Goal: Information Seeking & Learning: Learn about a topic

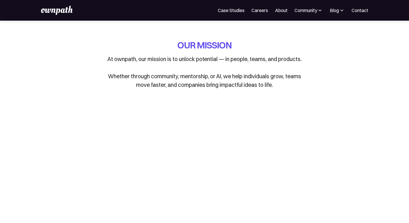
click at [317, 9] on img at bounding box center [320, 10] width 6 height 6
click at [339, 10] on img at bounding box center [342, 10] width 6 height 6
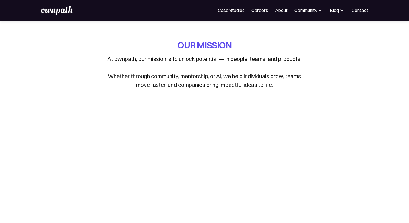
click at [339, 11] on img at bounding box center [342, 10] width 6 height 6
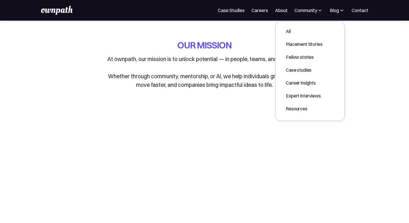
click at [339, 11] on img at bounding box center [342, 10] width 6 height 6
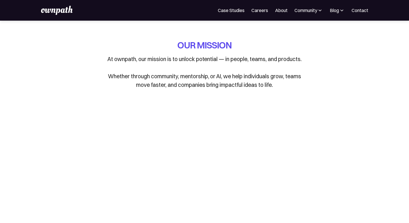
click at [280, 44] on div "OUR MISSION At ownpath, our mission is to unlock potential — in people, teams, …" at bounding box center [204, 64] width 201 height 50
click at [67, 11] on img at bounding box center [57, 10] width 32 height 9
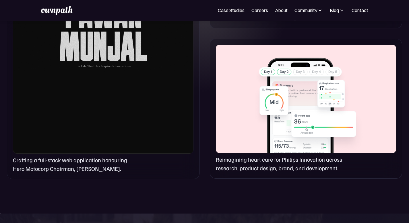
scroll to position [422, 0]
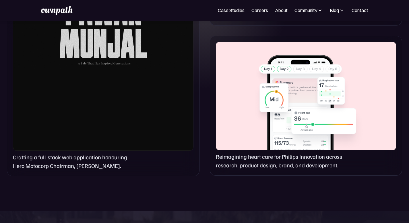
click at [253, 158] on p "Reimagining heart care for Philips Innovation across research, product design, …" at bounding box center [288, 161] width 144 height 17
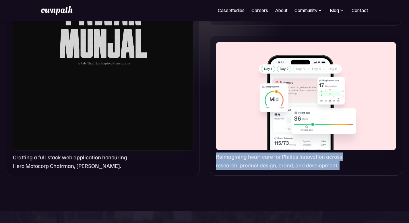
click at [248, 175] on div "Reimagining heart care for Philips Innovation across research, product design, …" at bounding box center [306, 106] width 192 height 140
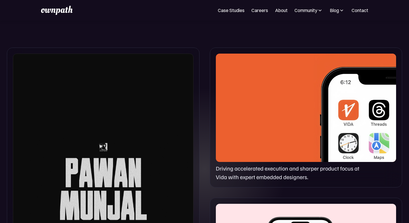
scroll to position [258, 0]
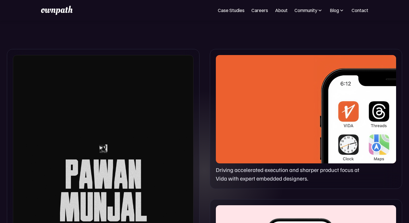
click at [252, 174] on p "Driving accelerated execution and sharper product focus at Vida with expert emb…" at bounding box center [288, 174] width 144 height 17
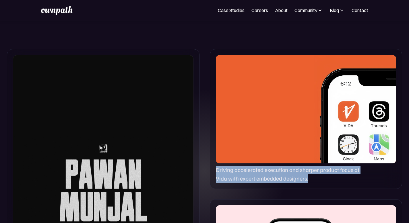
click at [223, 180] on p "Driving accelerated execution and sharper product focus at Vida with expert emb…" at bounding box center [288, 174] width 144 height 17
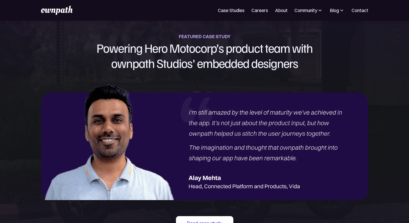
scroll to position [627, 0]
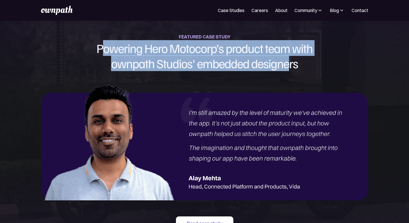
drag, startPoint x: 118, startPoint y: 56, endPoint x: 251, endPoint y: 90, distance: 138.1
click at [251, 71] on h1 "Powering Hero Motocorp’s product team with ownpath Studios' embedded designers" at bounding box center [204, 56] width 327 height 30
click at [134, 130] on img at bounding box center [204, 140] width 327 height 119
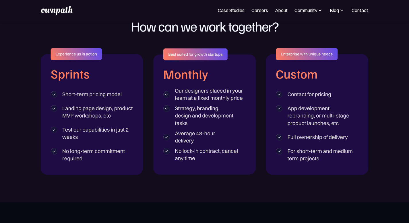
scroll to position [905, 0]
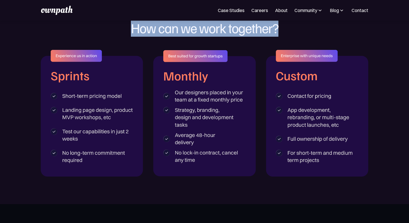
drag, startPoint x: 118, startPoint y: 56, endPoint x: 288, endPoint y: 56, distance: 169.8
click at [288, 40] on h1 "How can we work together?" at bounding box center [205, 28] width 182 height 24
click at [294, 40] on h1 "How can we work together?" at bounding box center [205, 28] width 182 height 24
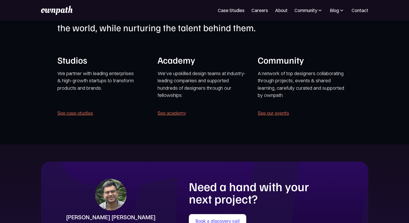
scroll to position [1129, 0]
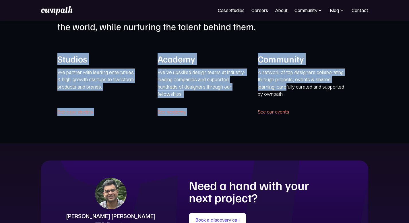
drag, startPoint x: 59, startPoint y: 105, endPoint x: 322, endPoint y: 137, distance: 264.4
click at [322, 137] on section "ownpath’s mission is to help bring thoughtful, high-impact products into the wo…" at bounding box center [204, 61] width 409 height 163
click at [221, 143] on section "ownpath’s mission is to help bring thoughtful, high-impact products into the wo…" at bounding box center [204, 61] width 409 height 163
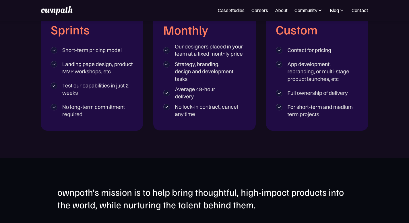
scroll to position [950, 0]
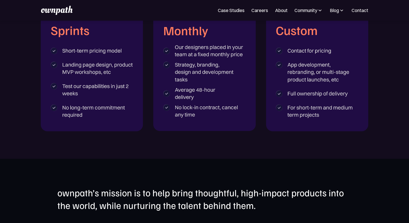
click at [16, 32] on div at bounding box center [204, 68] width 409 height 127
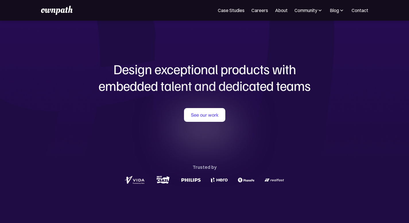
click at [90, 86] on h1 "Design exceptional products with embedded talent and dedicated teams" at bounding box center [204, 77] width 275 height 33
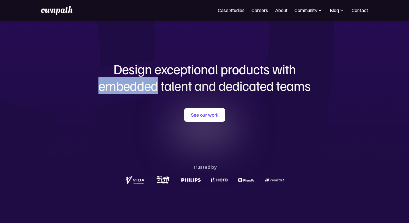
drag, startPoint x: 118, startPoint y: 60, endPoint x: 214, endPoint y: 28, distance: 101.5
click at [90, 86] on h1 "Design exceptional products with embedded talent and dedicated teams" at bounding box center [204, 77] width 275 height 33
click at [93, 103] on div "Design exceptional products with embedded talent and dedicated teams with us Se…" at bounding box center [204, 123] width 275 height 205
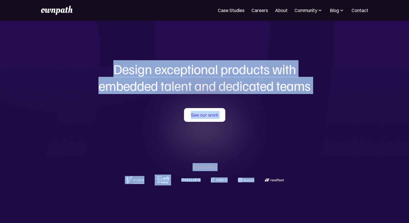
drag, startPoint x: 104, startPoint y: 65, endPoint x: 318, endPoint y: 104, distance: 218.1
click at [318, 104] on div "Design exceptional products with embedded talent and dedicated teams with us Se…" at bounding box center [204, 123] width 275 height 205
click at [291, 150] on div "See our work Trusted by" at bounding box center [204, 146] width 275 height 77
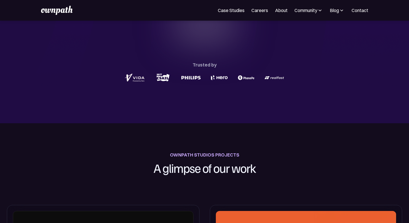
scroll to position [105, 0]
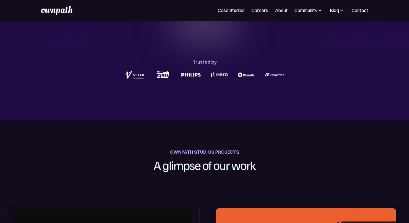
click at [173, 163] on h1 "A glimpse of our work" at bounding box center [204, 165] width 159 height 19
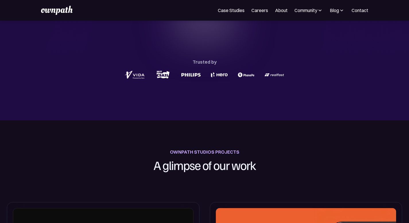
scroll to position [0, 0]
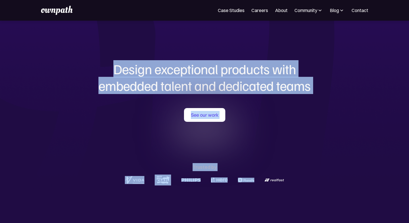
drag, startPoint x: 89, startPoint y: 55, endPoint x: 305, endPoint y: 104, distance: 221.0
click at [305, 104] on div "Design exceptional products with embedded talent and dedicated teams with us Se…" at bounding box center [204, 123] width 275 height 205
click at [247, 106] on div "Design exceptional products with embedded talent and dedicated teams with us Se…" at bounding box center [204, 123] width 275 height 205
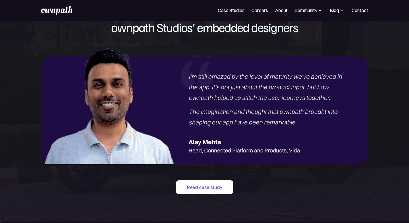
scroll to position [653, 0]
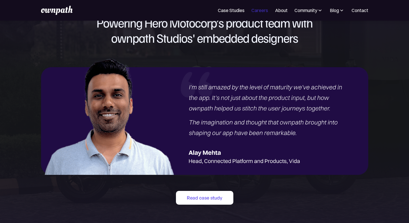
click at [256, 9] on link "Careers" at bounding box center [259, 10] width 17 height 7
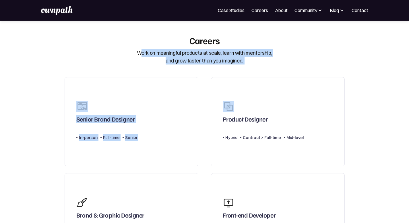
drag, startPoint x: 141, startPoint y: 53, endPoint x: 319, endPoint y: 65, distance: 177.9
click at [276, 53] on div "Careers Work on meaningful products at scale, learn with mentorship, and grow f…" at bounding box center [204, 50] width 287 height 30
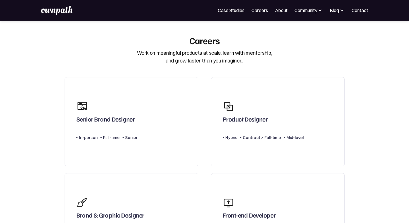
click at [312, 9] on div "Community" at bounding box center [305, 10] width 23 height 7
click at [317, 9] on img at bounding box center [320, 10] width 6 height 6
click at [63, 12] on img at bounding box center [57, 10] width 32 height 9
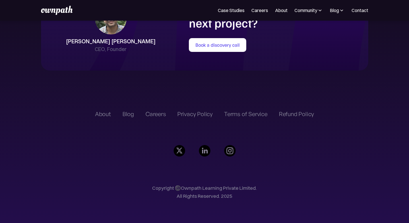
scroll to position [1323, 0]
click at [127, 118] on div "Blog" at bounding box center [127, 114] width 11 height 7
click at [130, 118] on div "Blog" at bounding box center [127, 114] width 11 height 7
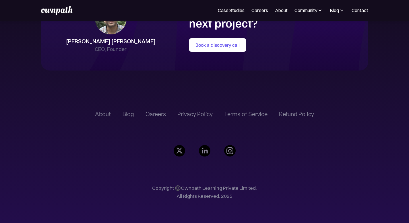
click at [160, 118] on div "Careers" at bounding box center [155, 114] width 20 height 7
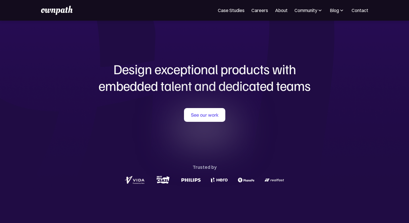
scroll to position [1358, 0]
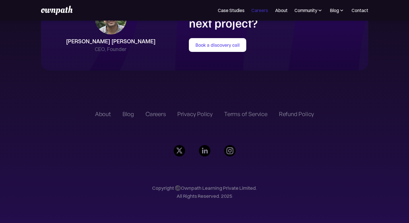
click at [260, 12] on link "Careers" at bounding box center [259, 10] width 17 height 7
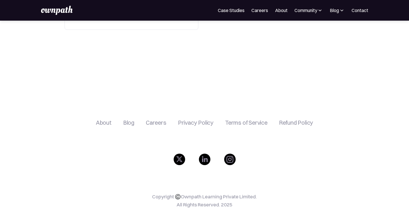
scroll to position [338, 0]
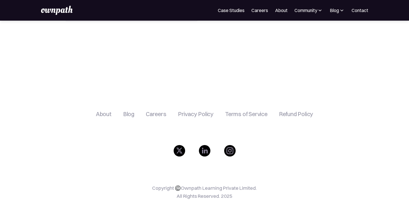
click at [293, 111] on div "Refund Policy" at bounding box center [296, 114] width 34 height 7
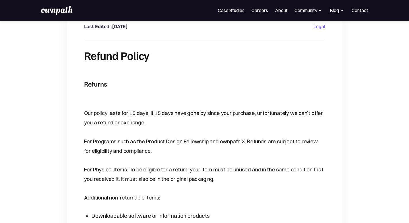
scroll to position [20, 0]
click at [126, 110] on p "Our policy lasts for 15 days. If 15 days have gone by since your purchase, unfo…" at bounding box center [204, 117] width 241 height 19
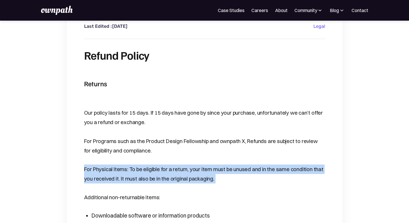
click at [149, 175] on p "For Physical Items: To be eligible for a return, your item must be unused and i…" at bounding box center [204, 174] width 241 height 19
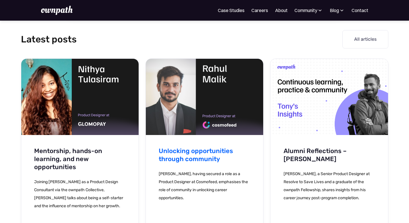
scroll to position [821, 0]
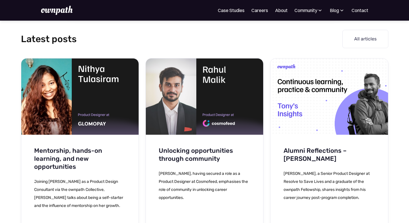
click at [317, 11] on img at bounding box center [320, 10] width 6 height 6
click at [339, 11] on img at bounding box center [342, 10] width 6 height 6
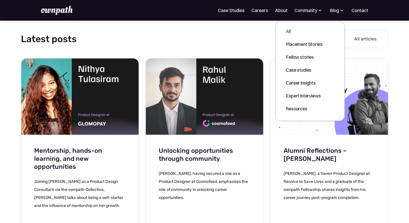
click at [316, 29] on div "All" at bounding box center [304, 31] width 36 height 7
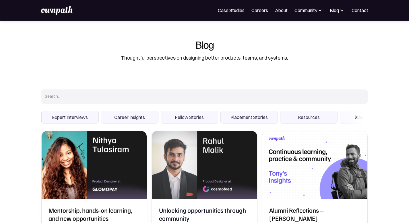
click at [61, 13] on img at bounding box center [57, 10] width 32 height 9
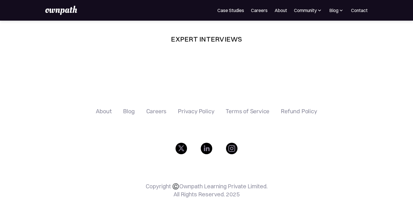
click at [339, 12] on img at bounding box center [340, 10] width 5 height 6
click at [329, 47] on div "Placement Stories" at bounding box center [323, 44] width 36 height 7
click at [335, 15] on div "For Companies Case Studies Careers About Community Events Resources Design Resi…" at bounding box center [206, 10] width 413 height 21
click at [338, 11] on div "Blog" at bounding box center [333, 10] width 9 height 7
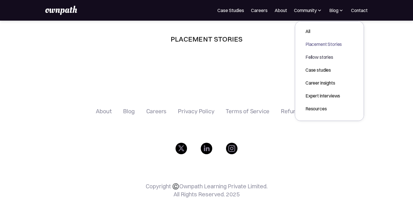
click at [331, 56] on div "Fellow stories" at bounding box center [323, 57] width 36 height 7
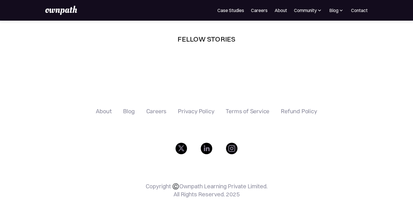
click at [339, 12] on img at bounding box center [340, 10] width 5 height 6
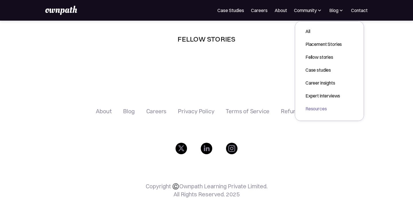
click at [330, 107] on div "Resources" at bounding box center [323, 108] width 36 height 7
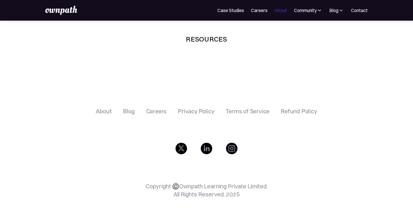
click at [284, 9] on link "About" at bounding box center [280, 10] width 13 height 7
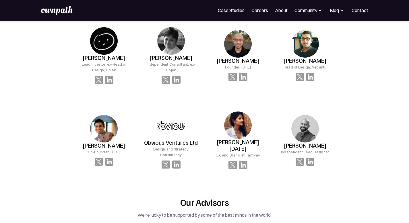
scroll to position [1172, 0]
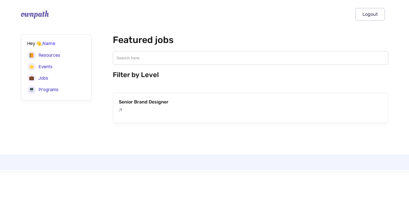
click at [79, 118] on div "Hey 👋, Name Profile Resources Events Jobs Programs Videos" at bounding box center [57, 91] width 73 height 114
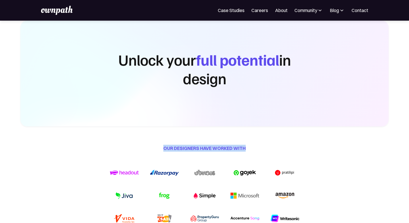
drag, startPoint x: 165, startPoint y: 141, endPoint x: 286, endPoint y: 143, distance: 121.3
click at [286, 145] on div "our Designers have worked with" at bounding box center [204, 150] width 367 height 10
click at [256, 147] on div "our Designers have worked with" at bounding box center [204, 150] width 367 height 10
click at [0, 0] on link "Learn more" at bounding box center [0, 0] width 0 height 0
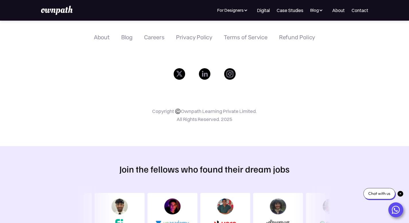
scroll to position [190, 0]
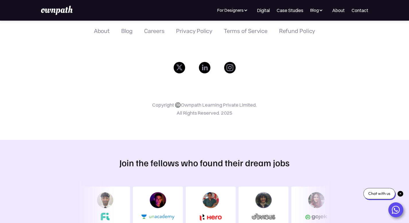
click at [0, 0] on link "Success Stories" at bounding box center [0, 0] width 0 height 0
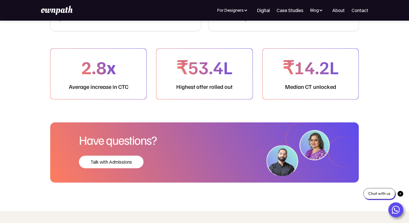
scroll to position [2930, 0]
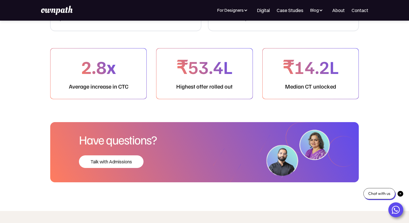
click at [0, 0] on link "Benefits" at bounding box center [0, 0] width 0 height 0
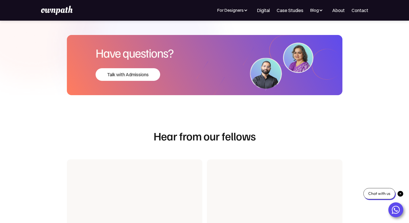
scroll to position [1161, 0]
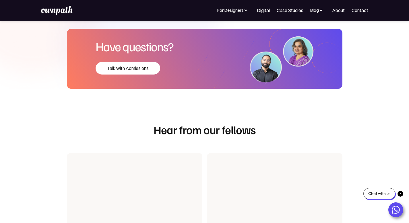
click at [0, 0] on link "Curriculum" at bounding box center [0, 0] width 0 height 0
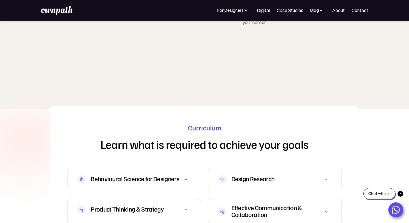
scroll to position [1701, 0]
click at [184, 176] on icon at bounding box center [185, 179] width 7 height 7
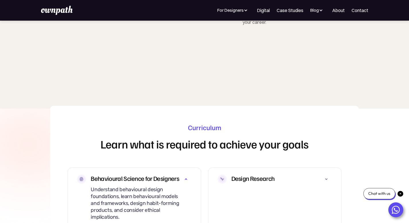
click at [184, 176] on icon at bounding box center [185, 179] width 7 height 7
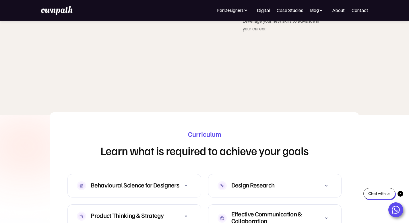
scroll to position [1694, 0]
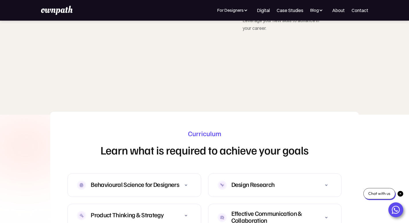
click at [0, 0] on link "Mentors" at bounding box center [0, 0] width 0 height 0
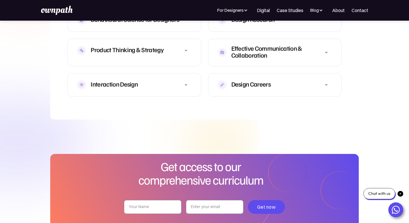
scroll to position [1861, 0]
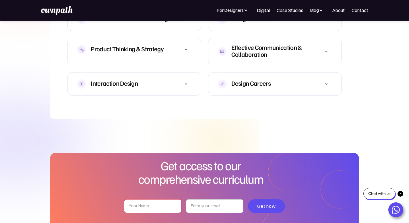
click at [163, 199] on input "pdf-curriculum-form" at bounding box center [152, 206] width 57 height 14
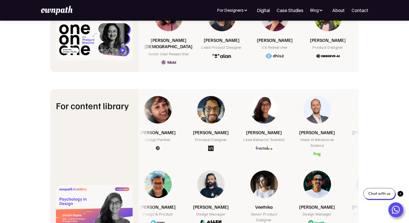
scroll to position [2243, 0]
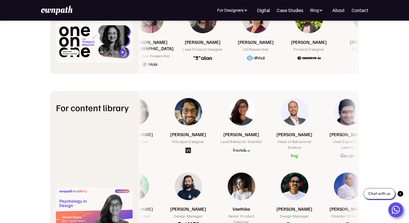
click at [0, 0] on link "Pricing" at bounding box center [0, 0] width 0 height 0
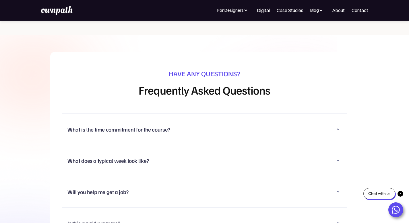
scroll to position [3642, 0]
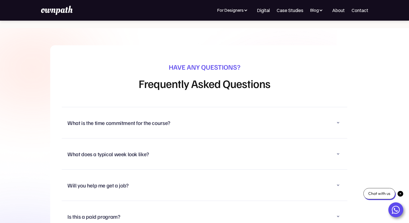
click at [196, 121] on div "What is the time commitment for the course?" at bounding box center [204, 122] width 274 height 15
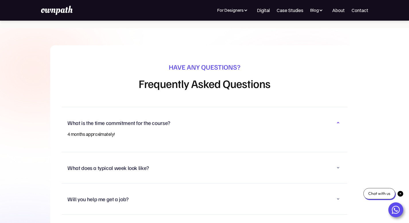
click at [185, 120] on div "What is the time commitment for the course?" at bounding box center [204, 122] width 274 height 15
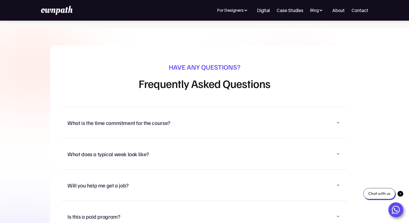
click at [184, 147] on div "What does a typical week look like?" at bounding box center [204, 154] width 274 height 15
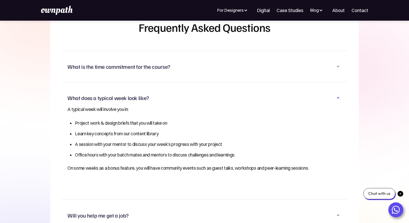
scroll to position [3700, 0]
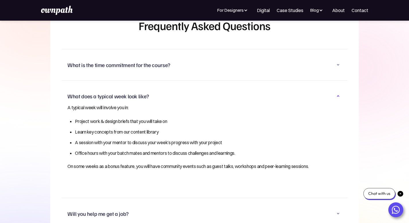
click at [186, 109] on p "A typical week will involve you in:" at bounding box center [198, 108] width 262 height 8
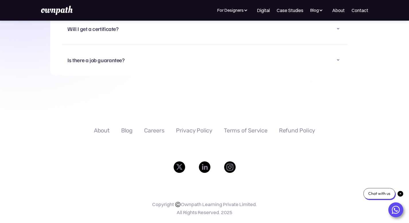
scroll to position [3939, 0]
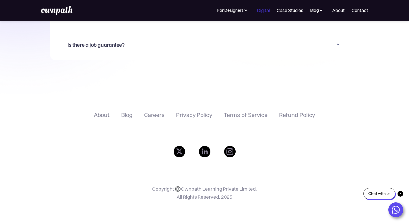
click at [257, 9] on link "Digital" at bounding box center [263, 10] width 13 height 7
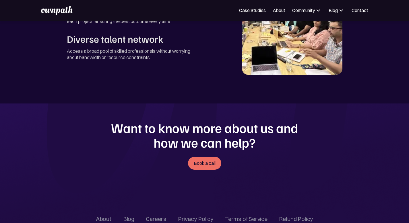
scroll to position [1138, 0]
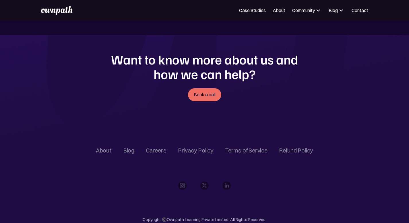
click at [59, 14] on img at bounding box center [57, 10] width 32 height 9
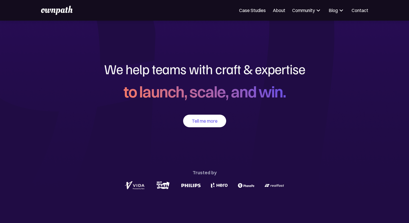
click at [315, 8] on img at bounding box center [318, 10] width 7 height 7
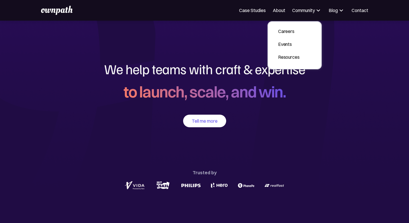
click at [315, 8] on img at bounding box center [318, 10] width 7 height 7
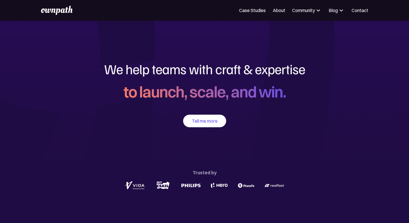
click at [315, 11] on img at bounding box center [318, 10] width 7 height 7
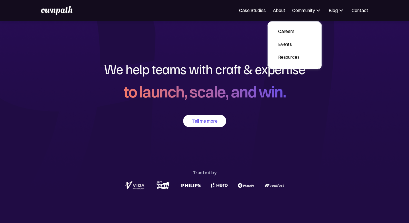
click at [315, 11] on img at bounding box center [318, 10] width 7 height 7
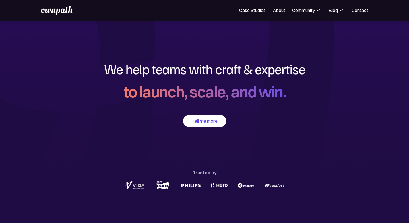
click at [315, 7] on img at bounding box center [318, 10] width 7 height 7
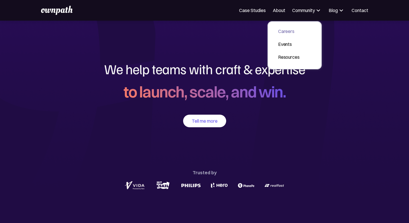
click at [294, 34] on div "Careers" at bounding box center [289, 31] width 22 height 7
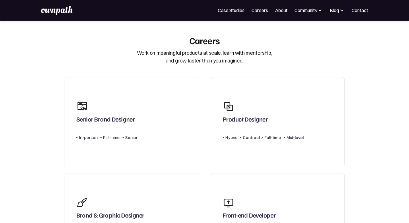
click at [317, 11] on img at bounding box center [320, 10] width 6 height 6
click at [290, 31] on div "Events" at bounding box center [290, 31] width 22 height 7
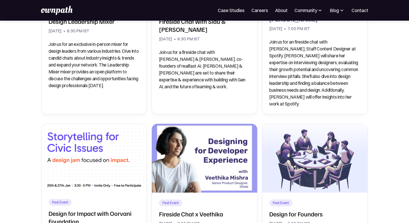
scroll to position [399, 0]
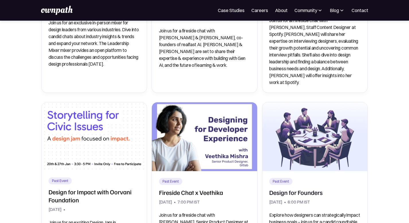
click at [317, 11] on img at bounding box center [320, 10] width 6 height 6
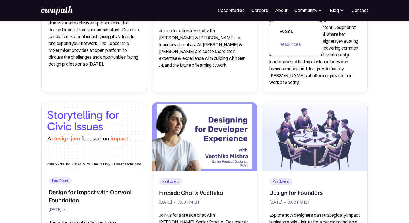
click at [300, 44] on div "Resources" at bounding box center [290, 44] width 22 height 7
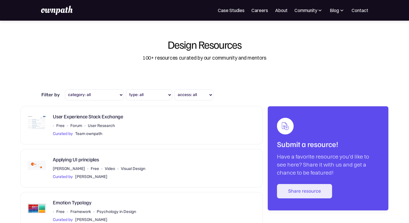
click at [317, 11] on img at bounding box center [320, 10] width 6 height 6
click at [315, 7] on div "Community" at bounding box center [308, 10] width 28 height 7
click at [54, 11] on img at bounding box center [57, 10] width 32 height 9
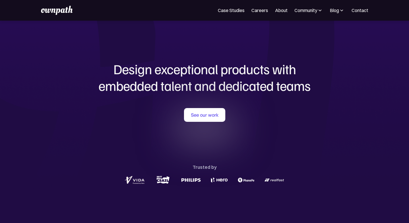
click at [317, 9] on img at bounding box center [320, 10] width 6 height 6
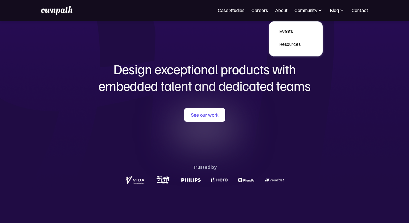
click at [317, 9] on img at bounding box center [320, 10] width 6 height 6
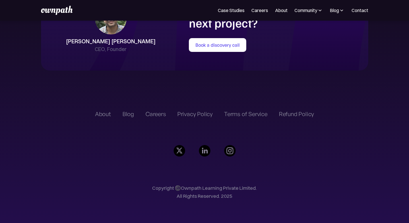
scroll to position [1358, 0]
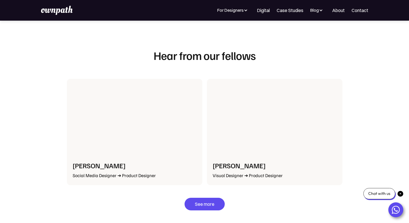
scroll to position [1237, 0]
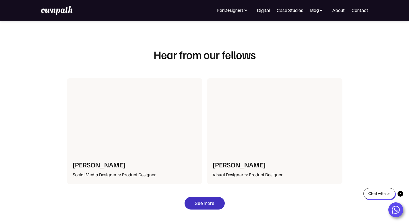
click at [197, 197] on link "See more" at bounding box center [204, 203] width 40 height 13
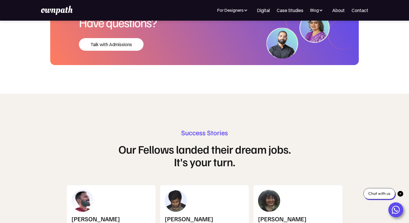
scroll to position [3053, 0]
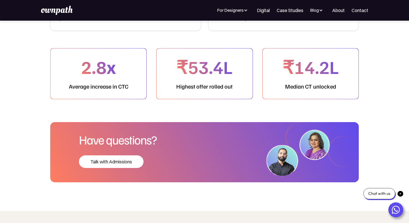
scroll to position [190, 0]
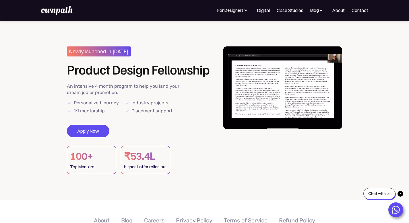
click at [269, 100] on video at bounding box center [282, 87] width 119 height 83
